Goal: Information Seeking & Learning: Learn about a topic

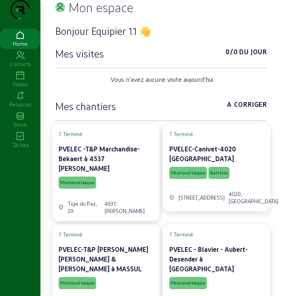
click at [19, 81] on icon at bounding box center [20, 76] width 40 height 10
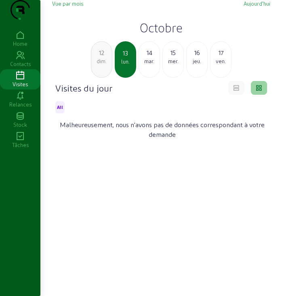
click at [160, 35] on h2 "Octobre" at bounding box center [161, 27] width 218 height 15
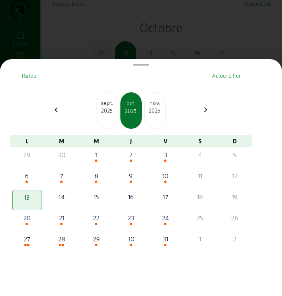
click at [209, 120] on div "chevron_left [DATE] [DATE] [DATE] chevron_right" at bounding box center [131, 110] width 228 height 36
click at [208, 114] on mat-icon "chevron_right" at bounding box center [206, 110] width 10 height 10
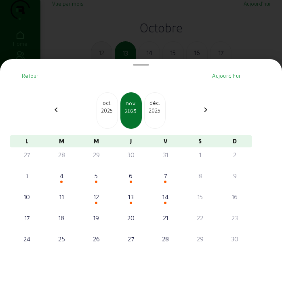
click at [156, 107] on div "déc." at bounding box center [155, 103] width 21 height 8
click at [156, 107] on div "janv." at bounding box center [155, 103] width 21 height 8
click at [156, 107] on div "févr." at bounding box center [155, 103] width 21 height 8
click at [106, 112] on div "2026" at bounding box center [107, 110] width 21 height 7
click at [106, 112] on div "2025" at bounding box center [107, 110] width 21 height 7
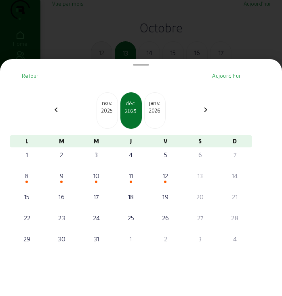
click at [106, 112] on div "2025" at bounding box center [107, 110] width 21 height 7
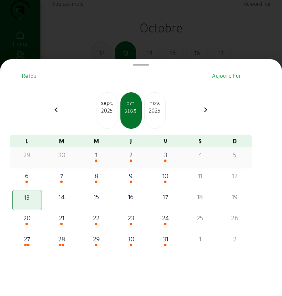
click at [100, 159] on div "1" at bounding box center [96, 155] width 28 height 10
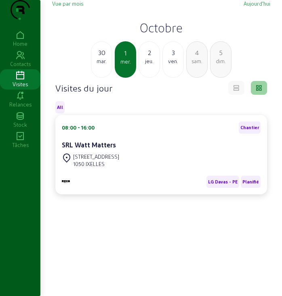
click at [149, 57] on div "2" at bounding box center [149, 53] width 21 height 10
click at [150, 57] on div "3" at bounding box center [149, 53] width 21 height 10
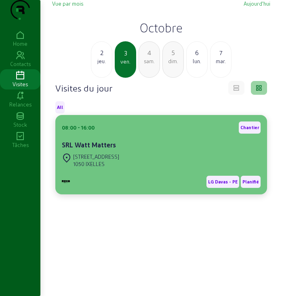
click at [104, 160] on div "[STREET_ADDRESS]" at bounding box center [96, 156] width 46 height 7
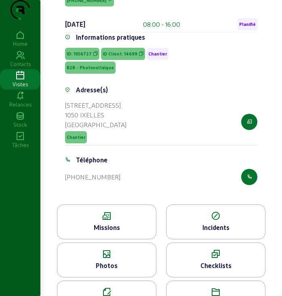
scroll to position [102, 0]
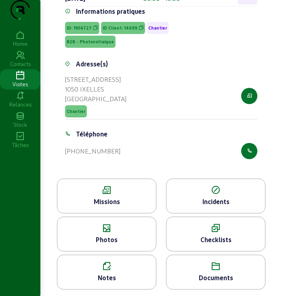
click at [113, 194] on icon at bounding box center [106, 190] width 99 height 10
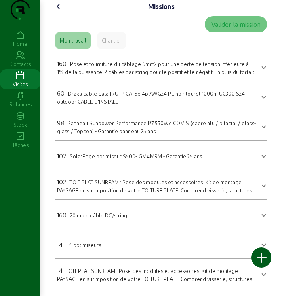
scroll to position [15, 0]
click at [57, 5] on icon at bounding box center [59, 7] width 10 height 10
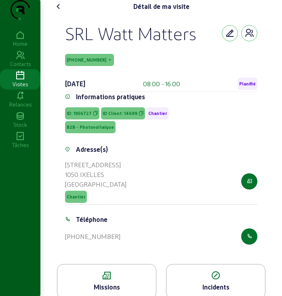
click at [58, 11] on icon at bounding box center [59, 7] width 10 height 10
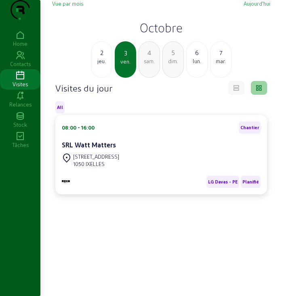
click at [194, 78] on div "6 lun." at bounding box center [197, 59] width 21 height 36
click at [150, 65] on div "mar." at bounding box center [149, 60] width 21 height 7
click at [150, 65] on div "mer." at bounding box center [149, 60] width 21 height 7
click at [155, 65] on div "jeu." at bounding box center [149, 60] width 21 height 7
click at [155, 65] on div "ven." at bounding box center [149, 60] width 21 height 7
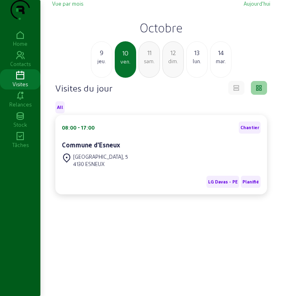
click at [94, 65] on div "jeu." at bounding box center [101, 60] width 21 height 7
click at [94, 65] on div "mer." at bounding box center [101, 60] width 21 height 7
click at [95, 65] on div "mar." at bounding box center [101, 60] width 21 height 7
click at [95, 65] on div "lun." at bounding box center [101, 60] width 21 height 7
click at [97, 150] on div "Commune d'Esneux" at bounding box center [161, 145] width 199 height 10
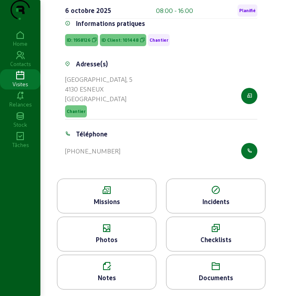
scroll to position [89, 0]
click at [116, 189] on icon at bounding box center [106, 190] width 99 height 10
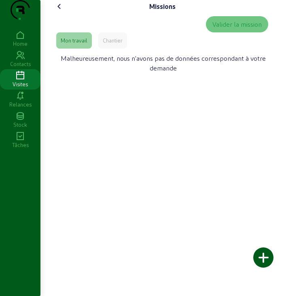
click at [106, 49] on div "Chantier" at bounding box center [112, 40] width 29 height 16
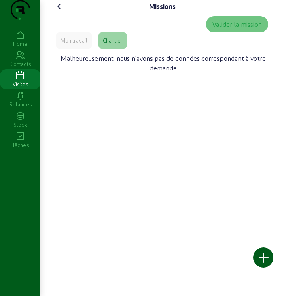
click at [60, 11] on icon at bounding box center [60, 7] width 10 height 10
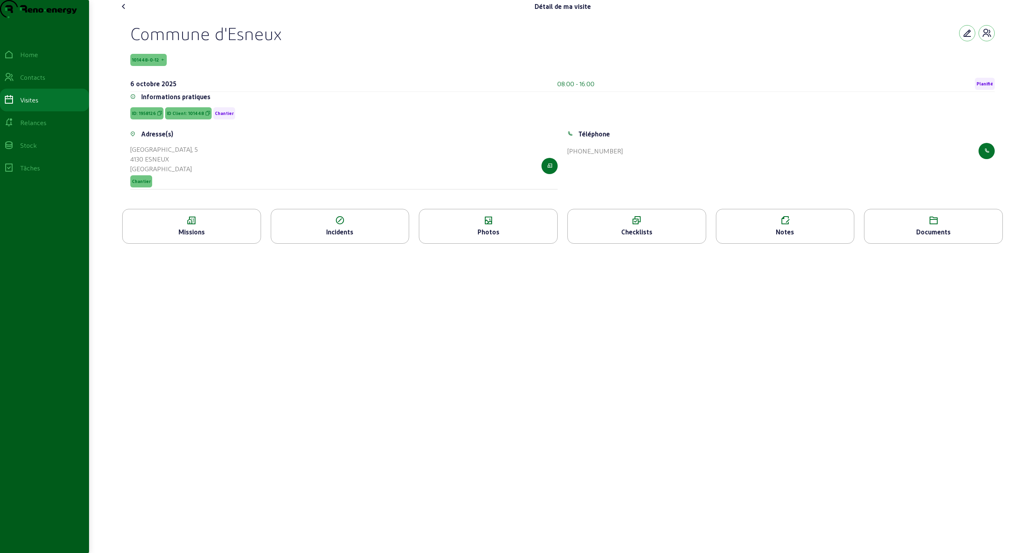
click at [123, 11] on icon at bounding box center [124, 7] width 10 height 10
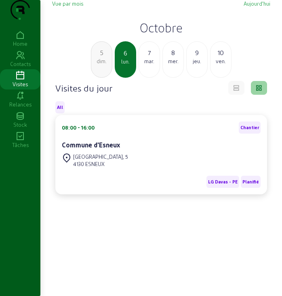
click at [158, 35] on h2 "Octobre" at bounding box center [161, 27] width 218 height 15
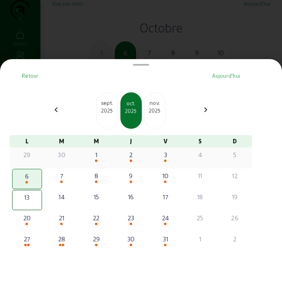
click at [31, 159] on div "29" at bounding box center [27, 155] width 28 height 10
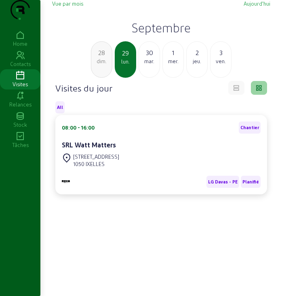
click at [115, 160] on div "[STREET_ADDRESS]" at bounding box center [96, 156] width 46 height 7
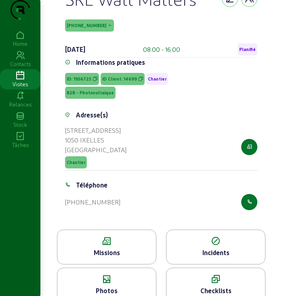
scroll to position [102, 0]
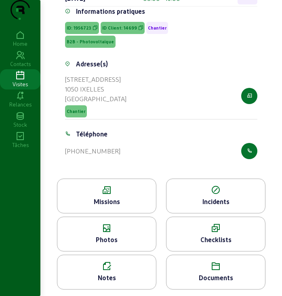
click at [110, 196] on div "Missions" at bounding box center [107, 195] width 100 height 35
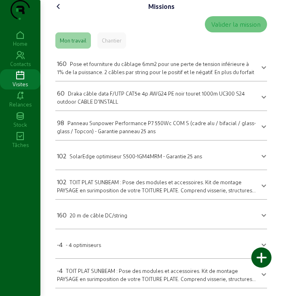
click at [108, 44] on div "Chantier" at bounding box center [112, 40] width 20 height 7
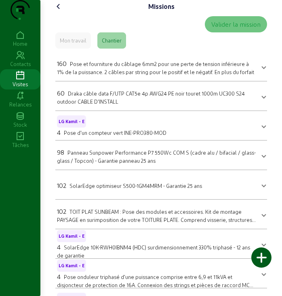
click at [59, 11] on icon at bounding box center [59, 7] width 10 height 10
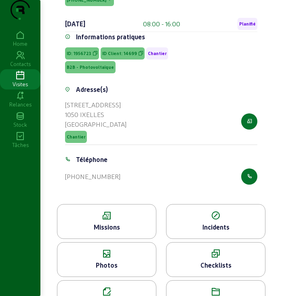
scroll to position [102, 0]
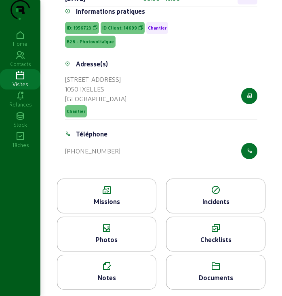
click at [207, 233] on div "Checklists" at bounding box center [216, 233] width 100 height 35
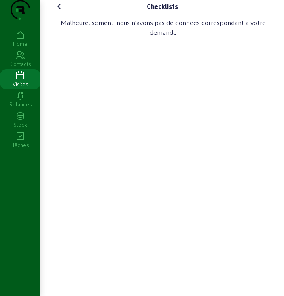
click at [58, 11] on icon at bounding box center [60, 7] width 10 height 10
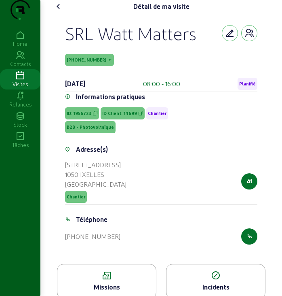
click at [60, 11] on icon at bounding box center [59, 7] width 10 height 10
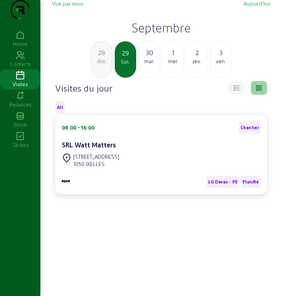
click at [146, 78] on div "[DATE]" at bounding box center [149, 59] width 21 height 36
click at [146, 65] on div "mer." at bounding box center [149, 60] width 21 height 7
click at [155, 78] on div "2 jeu." at bounding box center [149, 59] width 21 height 36
click at [154, 78] on div "3 ven." at bounding box center [149, 59] width 21 height 36
click at [154, 78] on div "4 sam." at bounding box center [149, 59] width 21 height 36
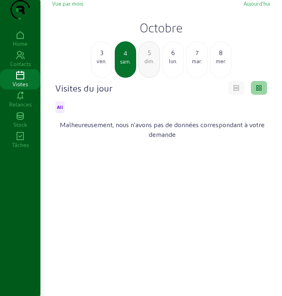
click at [154, 78] on div "5 dim." at bounding box center [149, 59] width 21 height 36
click at [154, 78] on div "6 lun." at bounding box center [149, 59] width 21 height 36
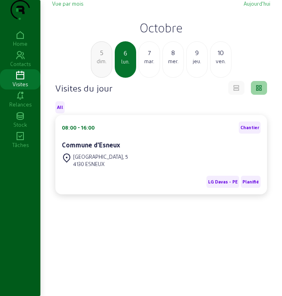
click at [154, 78] on div "[DATE]" at bounding box center [149, 59] width 21 height 36
click at [154, 78] on div "8 mer." at bounding box center [149, 59] width 21 height 36
click at [154, 78] on div "9 jeu." at bounding box center [149, 59] width 21 height 36
click at [154, 78] on div "10 ven." at bounding box center [149, 59] width 21 height 36
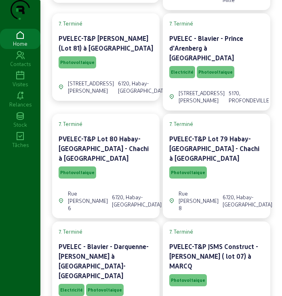
scroll to position [5556, 0]
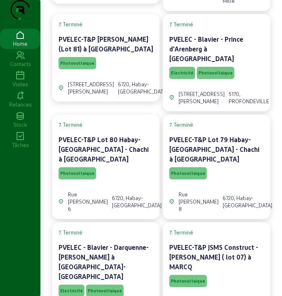
click at [21, 81] on icon at bounding box center [20, 76] width 40 height 10
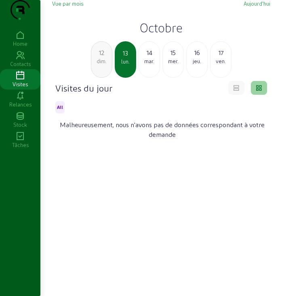
click at [164, 35] on h2 "Octobre" at bounding box center [161, 27] width 218 height 15
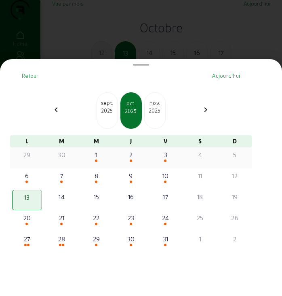
click at [102, 159] on div "1" at bounding box center [96, 155] width 28 height 10
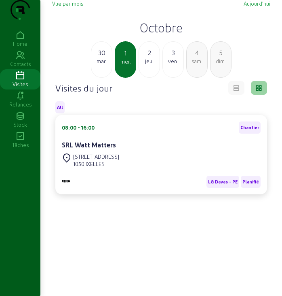
click at [106, 148] on cam-card-title "SRL Watt Matters" at bounding box center [89, 145] width 54 height 8
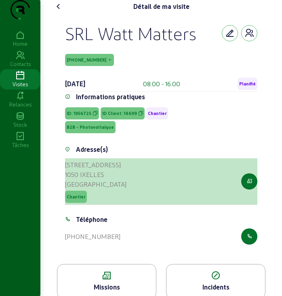
drag, startPoint x: 63, startPoint y: 181, endPoint x: 113, endPoint y: 189, distance: 50.8
click at [113, 189] on div "Adresse(s) Avenue du Derby, 49 1050 IXELLES Belgique Chantier" at bounding box center [161, 179] width 202 height 70
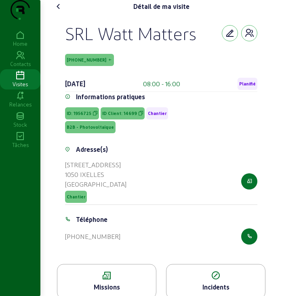
drag, startPoint x: 65, startPoint y: 52, endPoint x: 195, endPoint y: 55, distance: 130.7
click at [195, 55] on div "SRL Watt Matters 14699-27-1 1 octobre 2025 08:00 - 16:00 Planifié Informations …" at bounding box center [161, 138] width 212 height 251
